Goal: Task Accomplishment & Management: Use online tool/utility

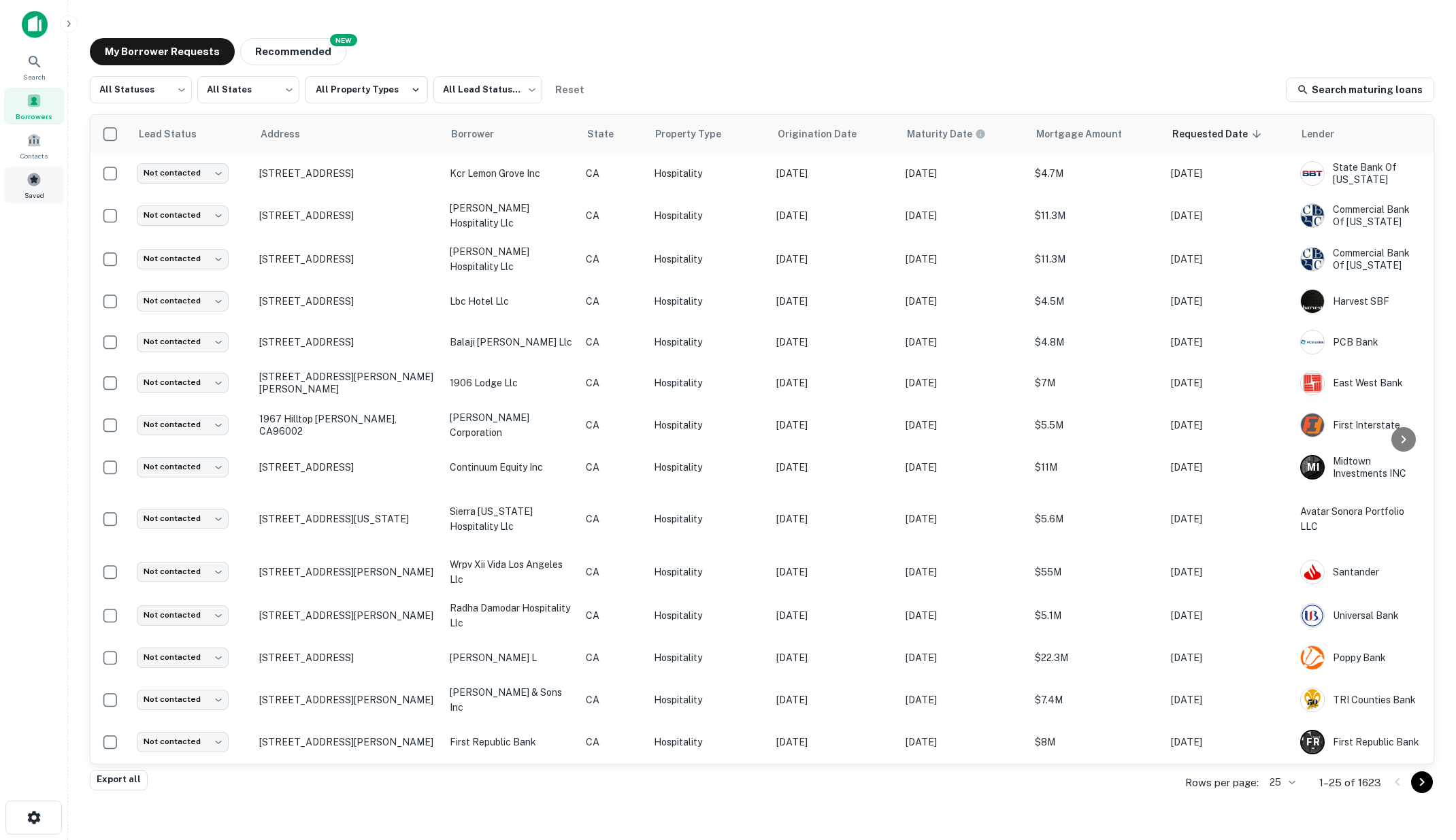
drag, startPoint x: 34, startPoint y: 177, endPoint x: 39, endPoint y: 185, distance: 9.4
click at [34, 177] on span at bounding box center [34, 179] width 15 height 15
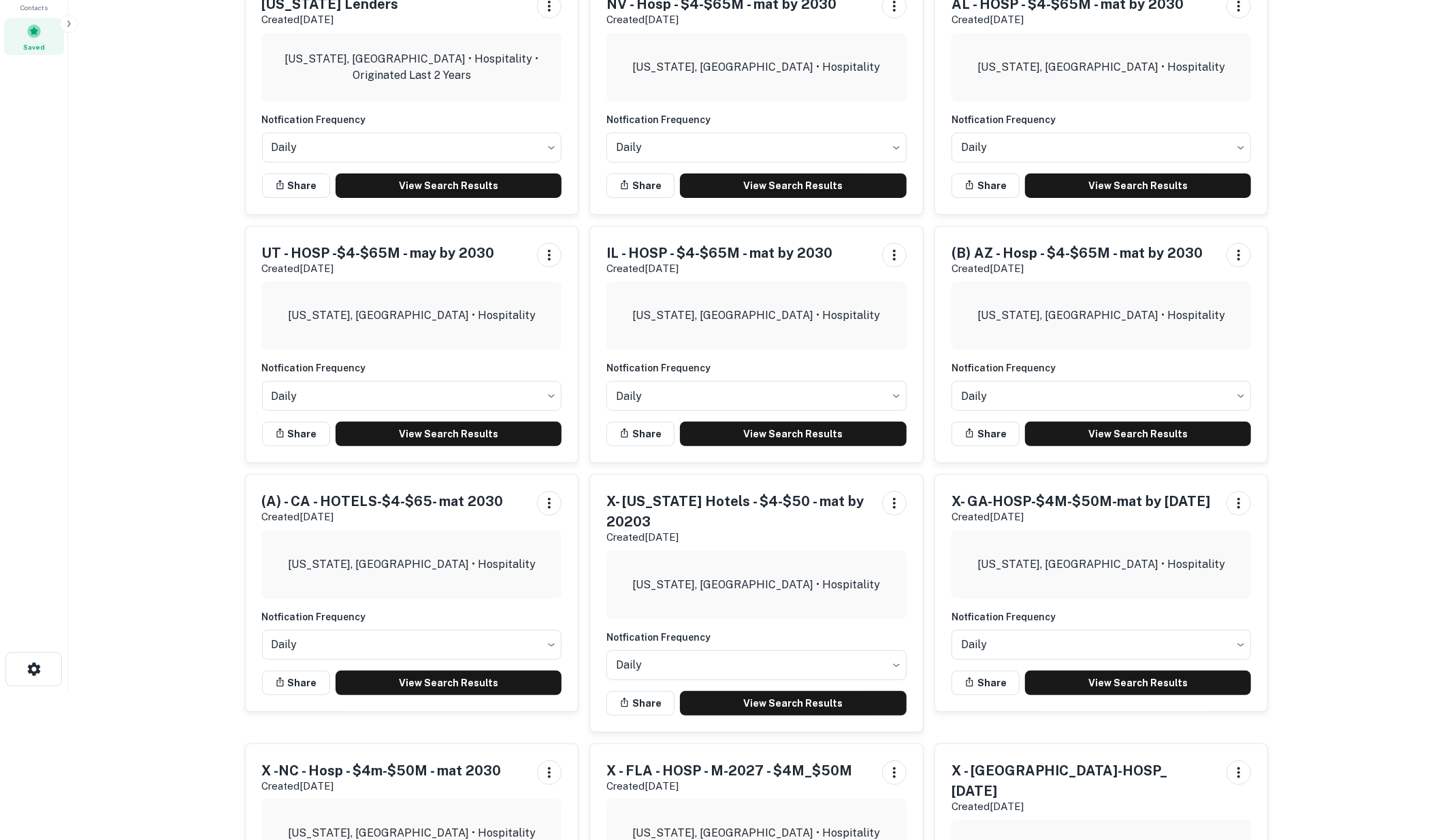
scroll to position [151, 0]
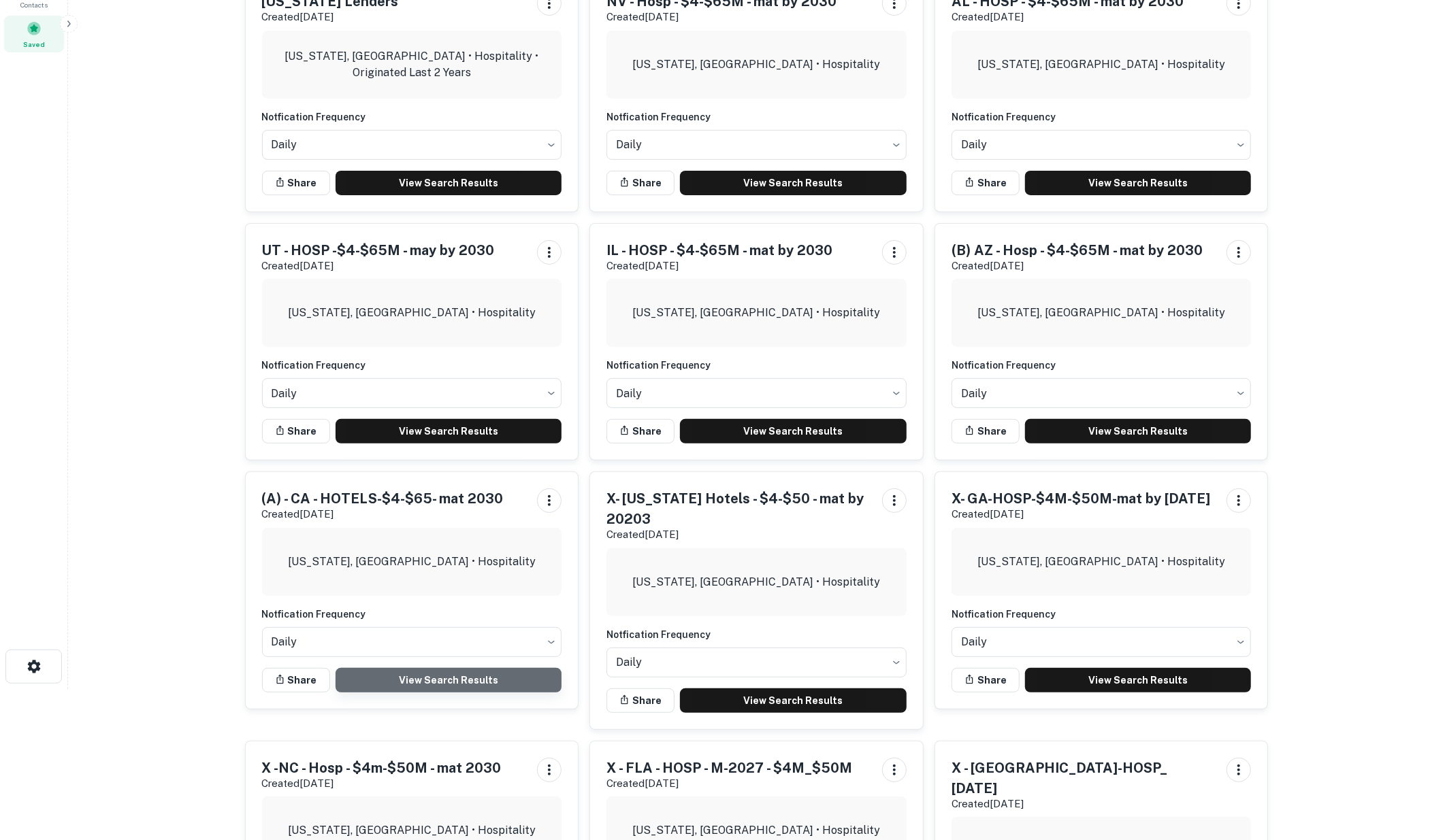
click at [437, 675] on link "View Search Results" at bounding box center [449, 680] width 227 height 24
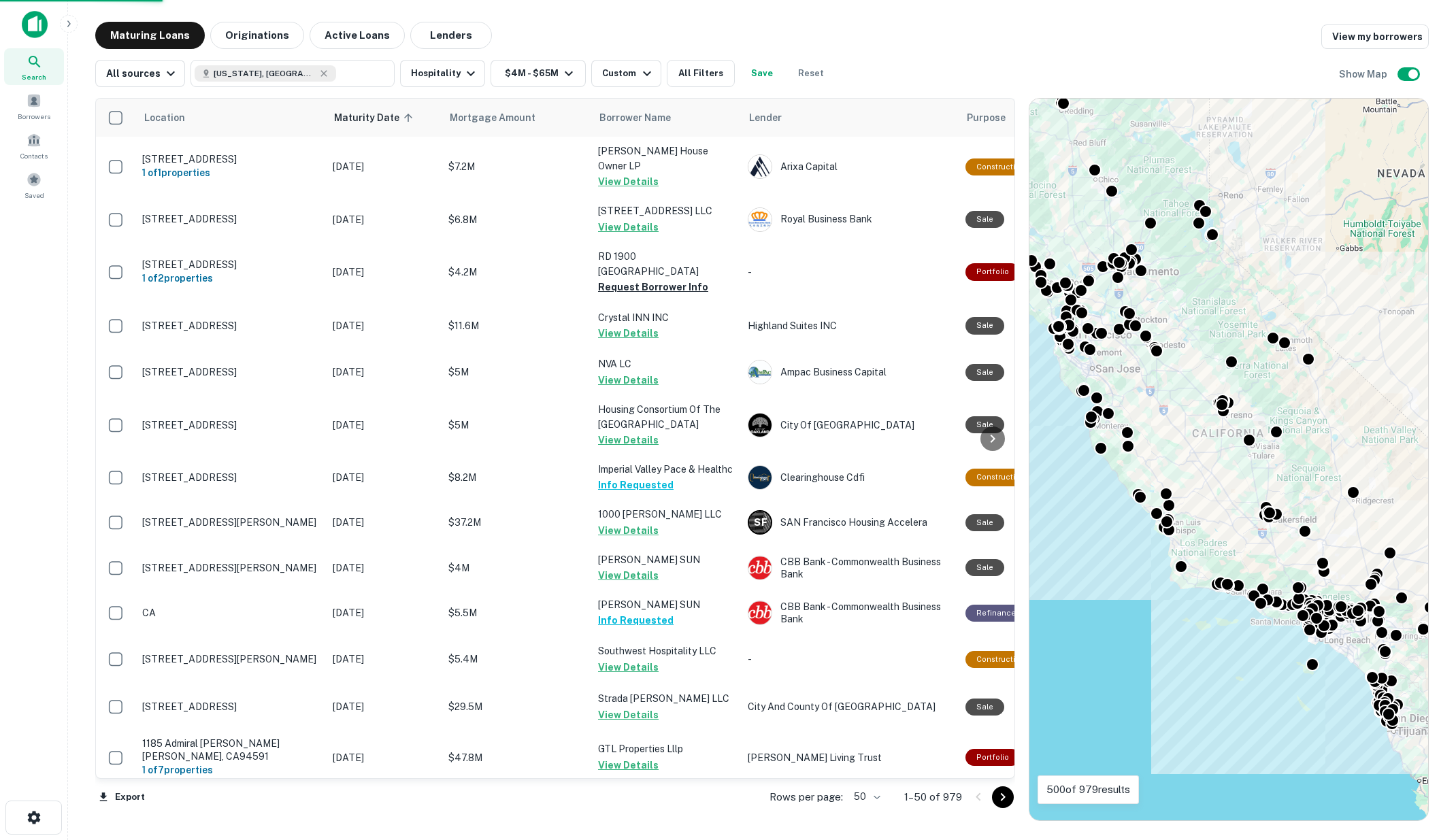
click at [879, 799] on body "Search Borrowers Contacts Saved Maturing Loans Originations Active Loans Lender…" at bounding box center [728, 420] width 1456 height 840
click at [873, 806] on li "100" at bounding box center [868, 811] width 40 height 24
click at [1003, 799] on icon "Go to next page" at bounding box center [1003, 797] width 4 height 8
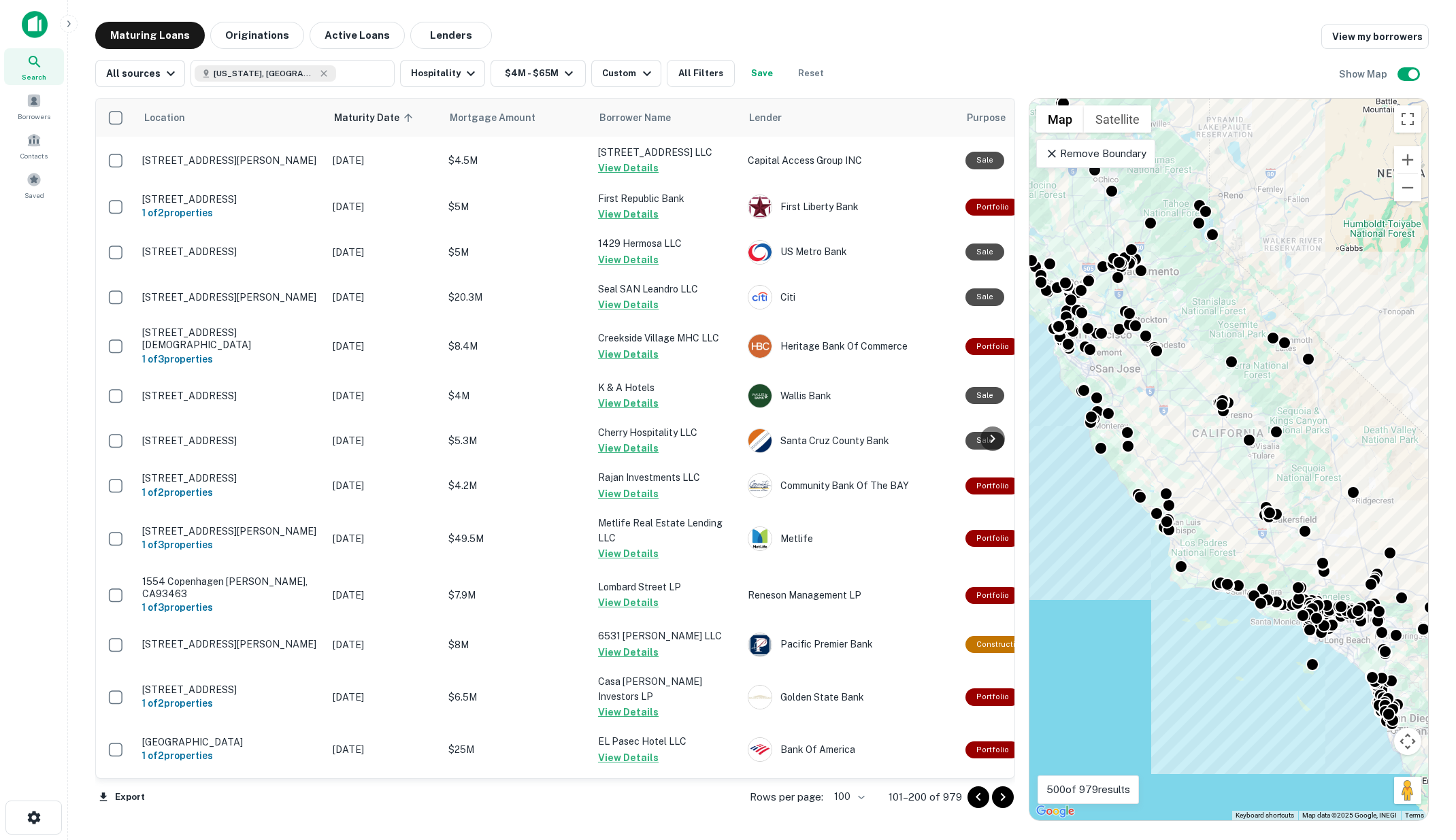
click at [1003, 797] on icon "Go to next page" at bounding box center [1003, 797] width 4 height 8
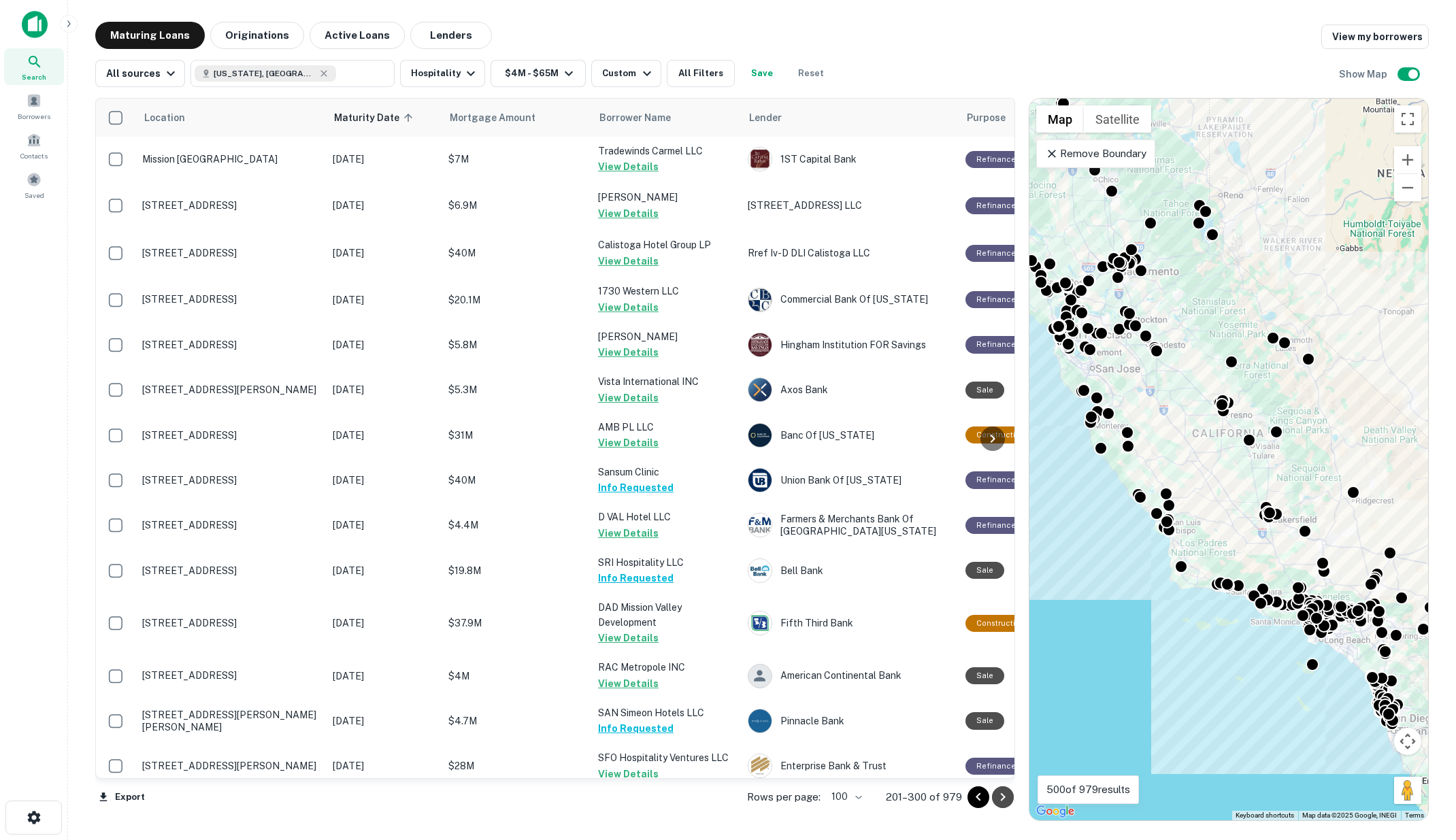
click at [1005, 796] on icon "Go to next page" at bounding box center [1003, 798] width 16 height 16
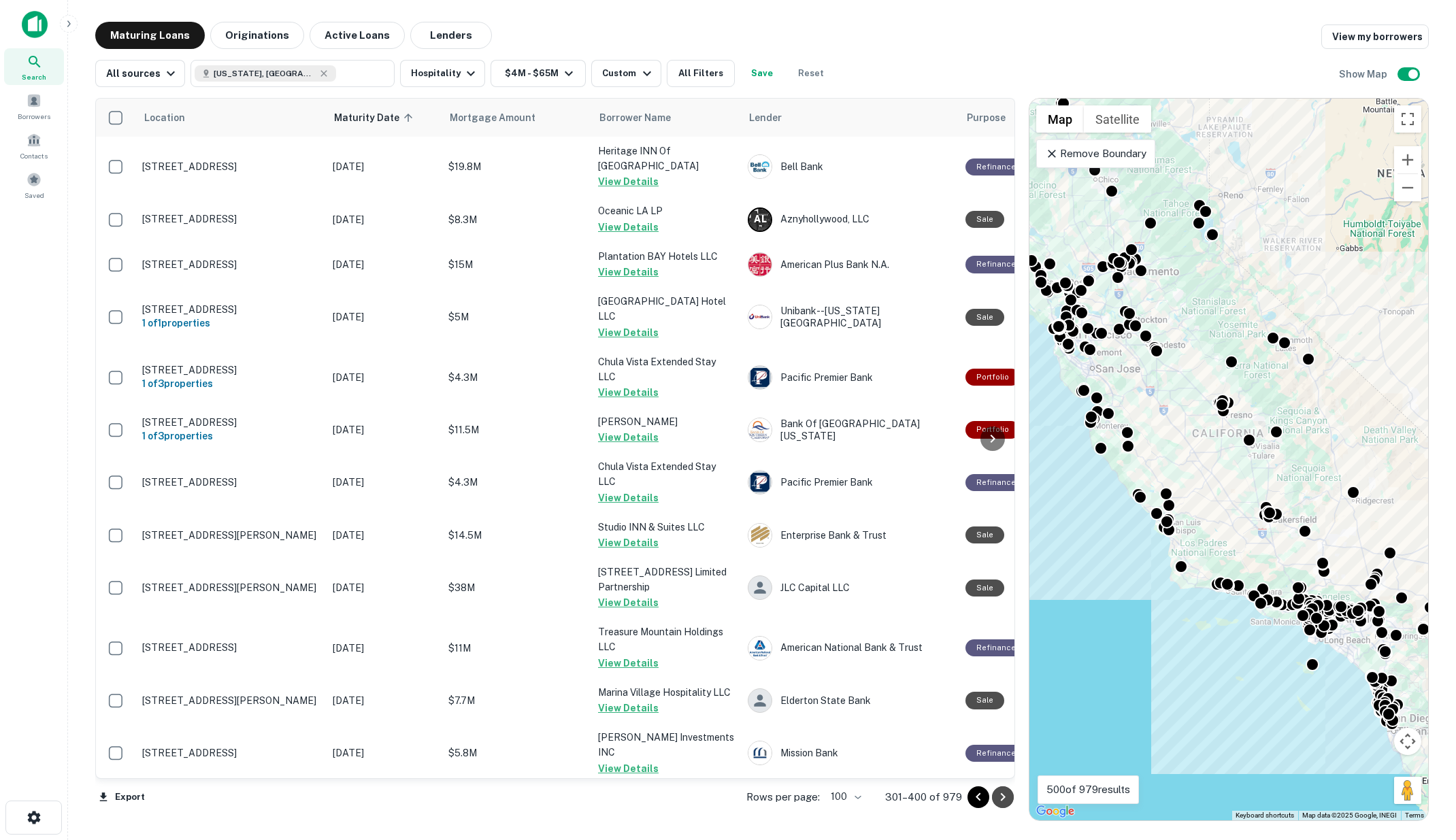
click at [1005, 796] on icon "Go to next page" at bounding box center [1003, 798] width 16 height 16
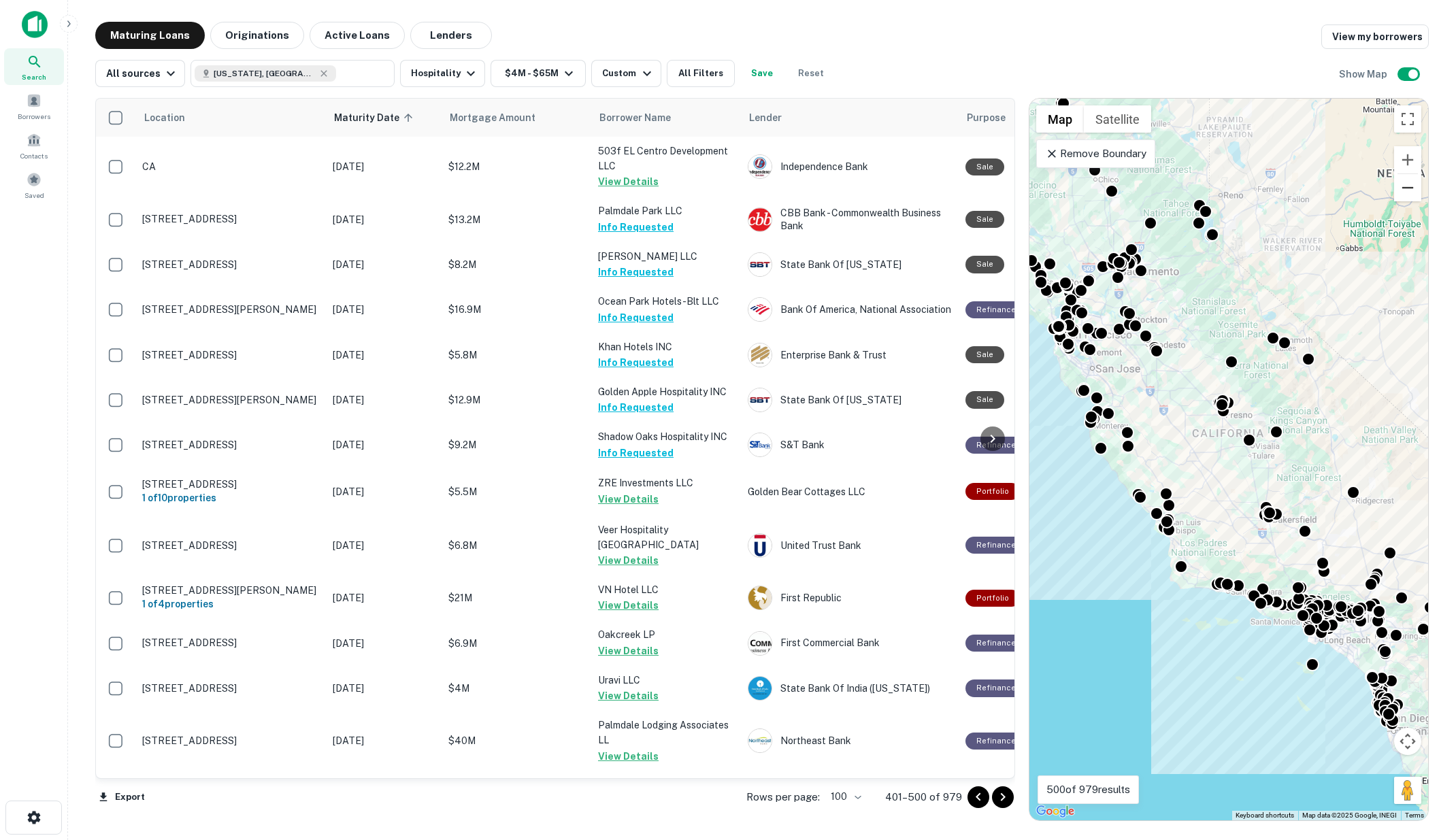
click at [1406, 192] on button "Zoom out" at bounding box center [1407, 188] width 27 height 27
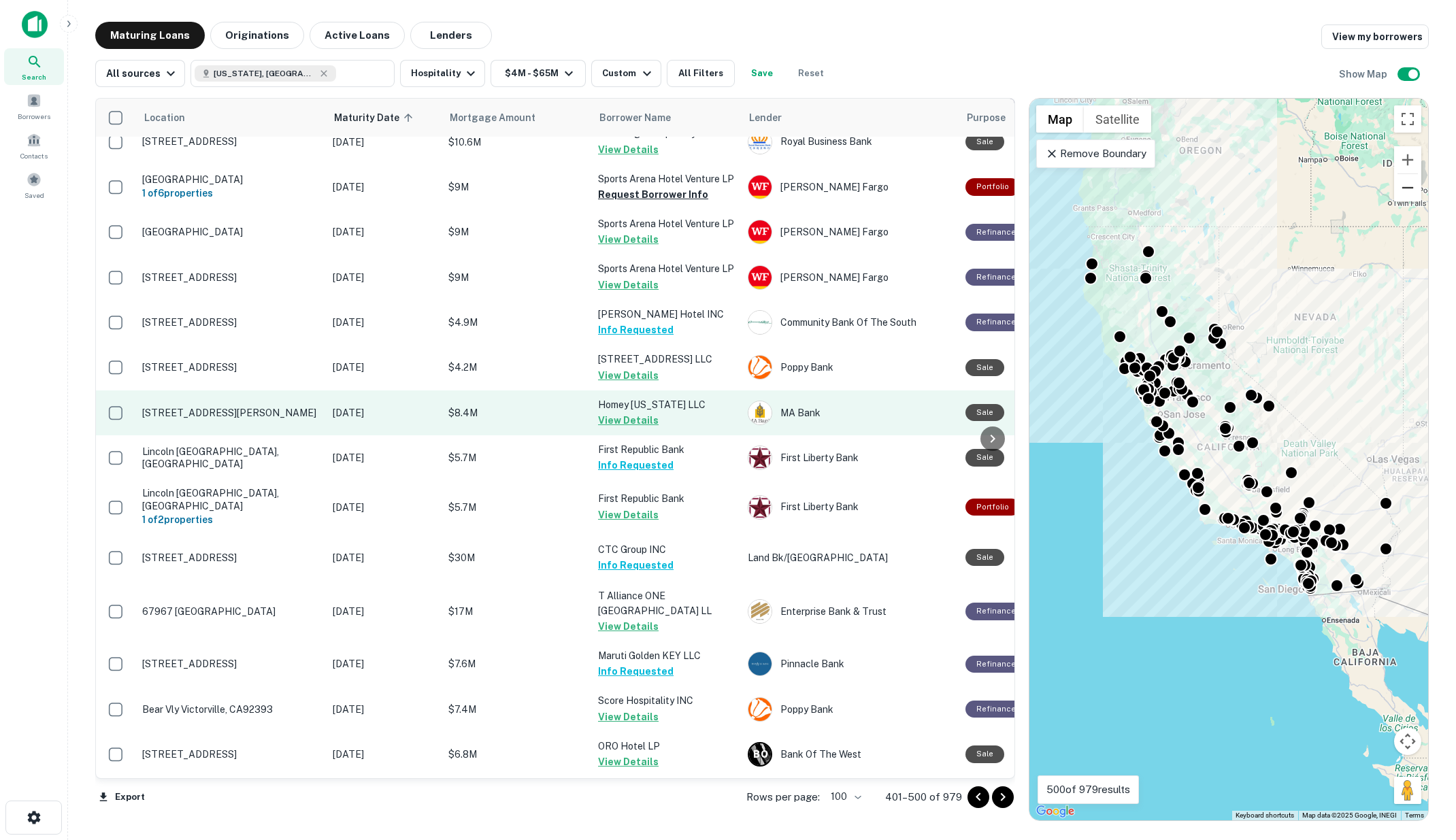
scroll to position [2117, 0]
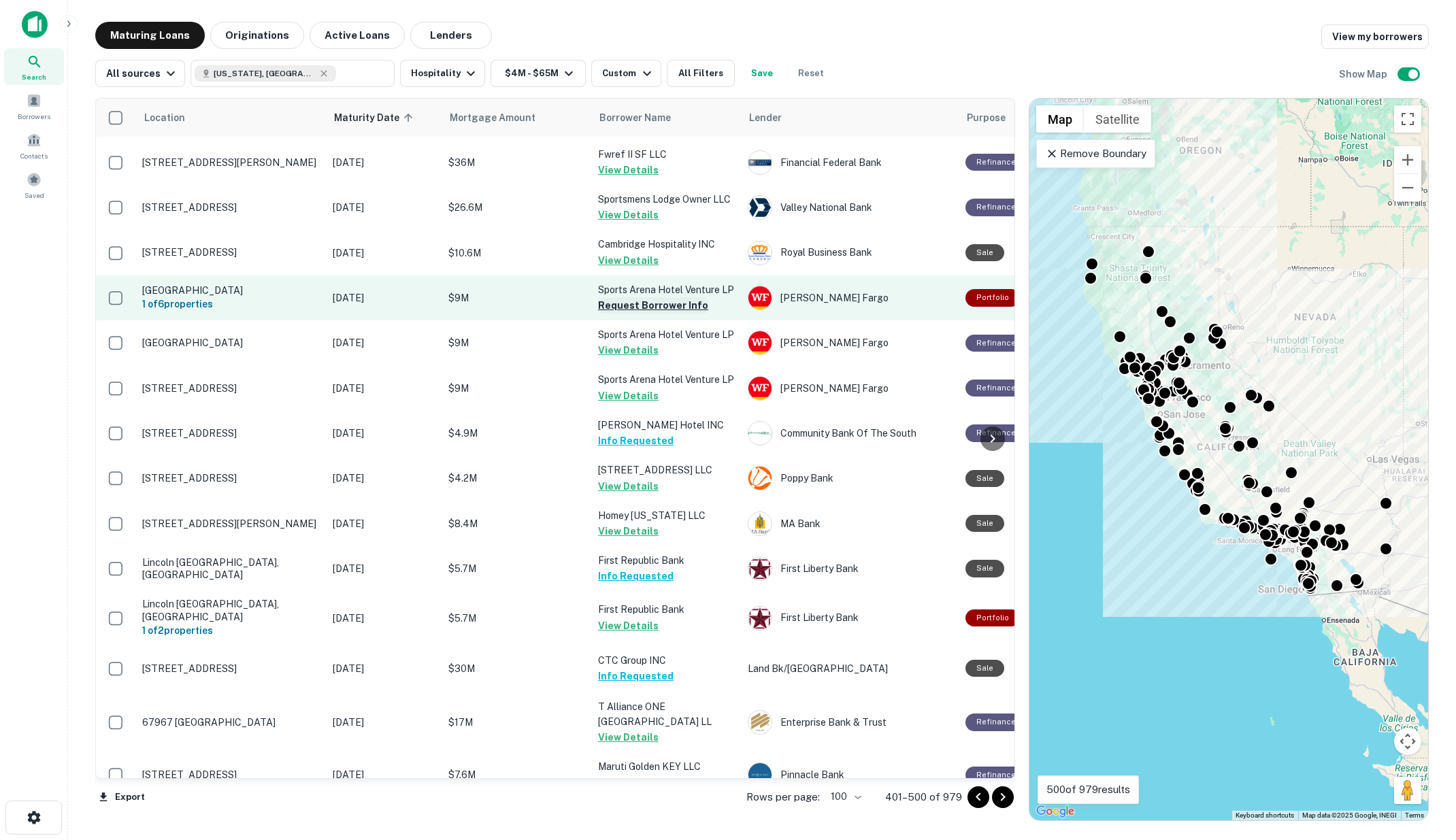
click at [652, 298] on button "Request Borrower Info" at bounding box center [653, 306] width 111 height 16
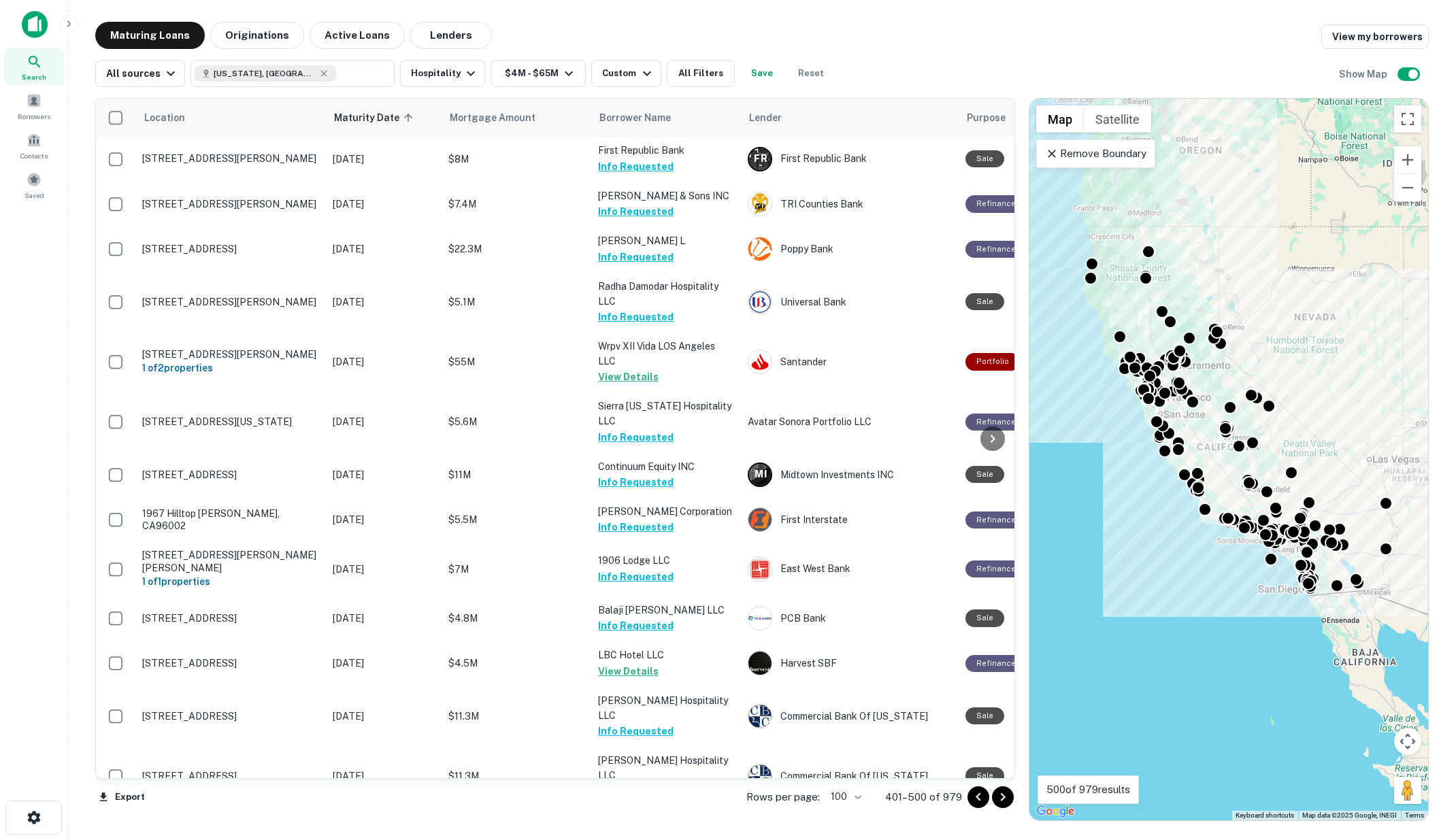
scroll to position [4079, 0]
